Goal: Information Seeking & Learning: Learn about a topic

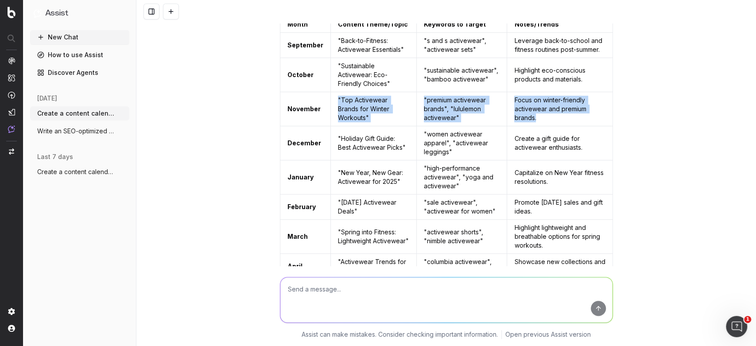
scroll to position [96, 0]
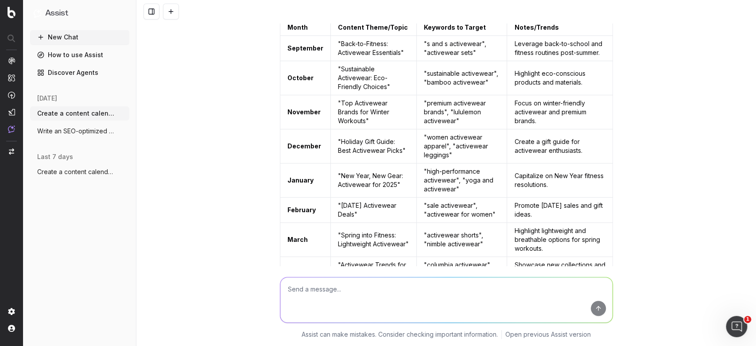
click at [232, 190] on div "Create a content calendar using trends & top keywords for activewear Based on G…" at bounding box center [446, 173] width 620 height 346
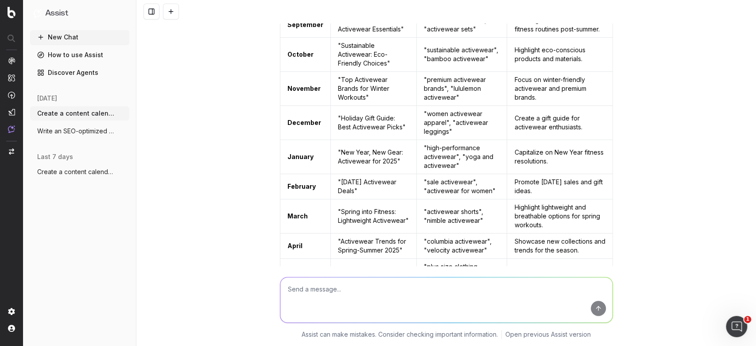
scroll to position [58, 0]
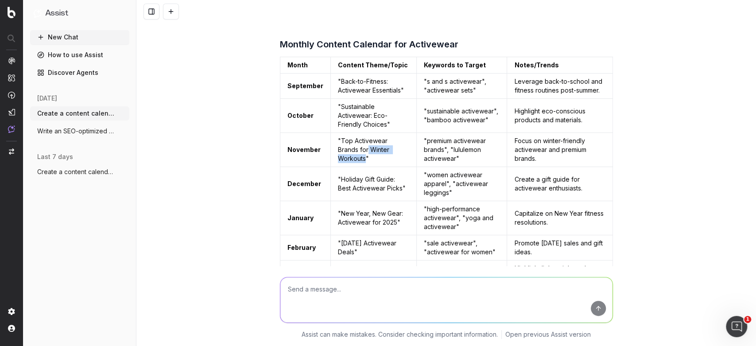
drag, startPoint x: 390, startPoint y: 153, endPoint x: 340, endPoint y: 152, distance: 50.1
click at [340, 151] on td ""Top Activewear Brands for Winter Workouts"" at bounding box center [374, 150] width 86 height 34
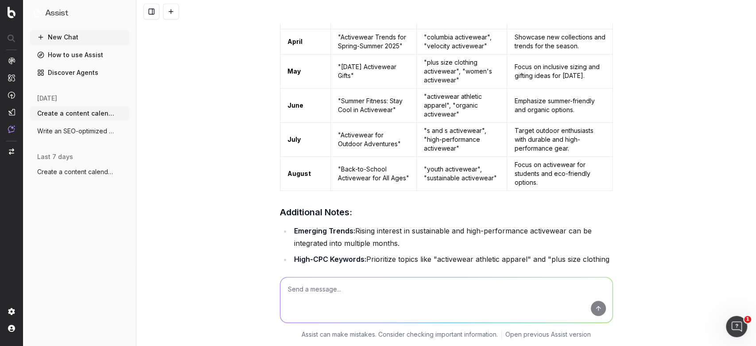
scroll to position [512, 0]
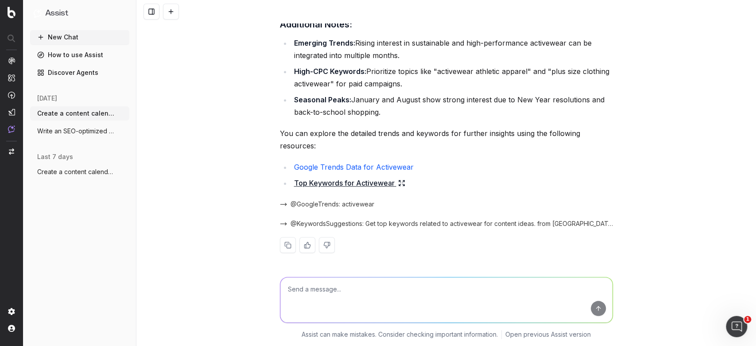
click at [396, 286] on textarea at bounding box center [446, 299] width 332 height 45
type textarea "G"
click at [369, 179] on link "Top Keywords for Activewear" at bounding box center [349, 183] width 111 height 12
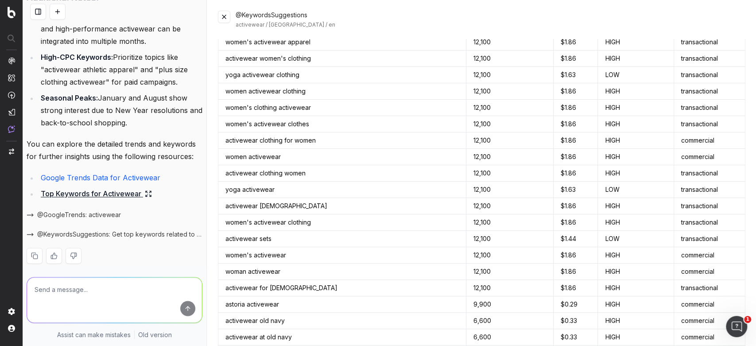
scroll to position [339, 0]
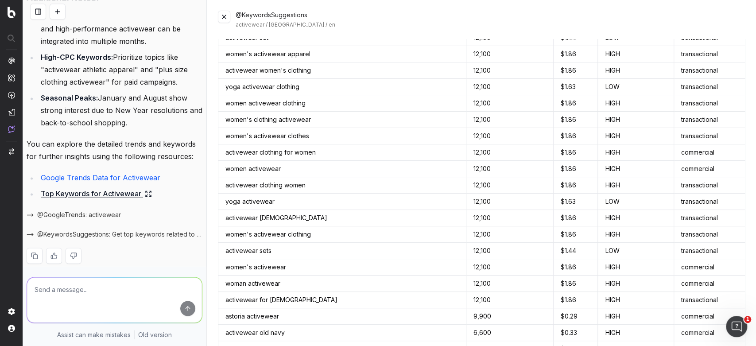
click at [222, 14] on button at bounding box center [224, 17] width 12 height 12
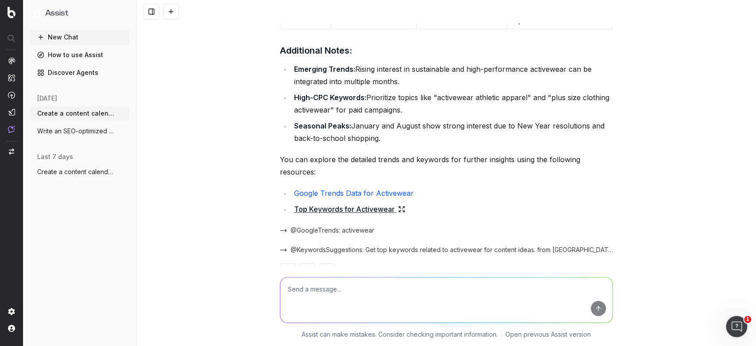
scroll to position [512, 0]
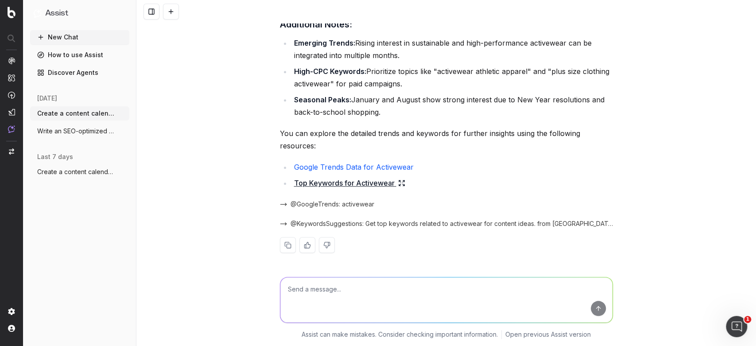
click at [379, 163] on link "Google Trends Data for Activewear" at bounding box center [354, 167] width 120 height 9
